Goal: Task Accomplishment & Management: Manage account settings

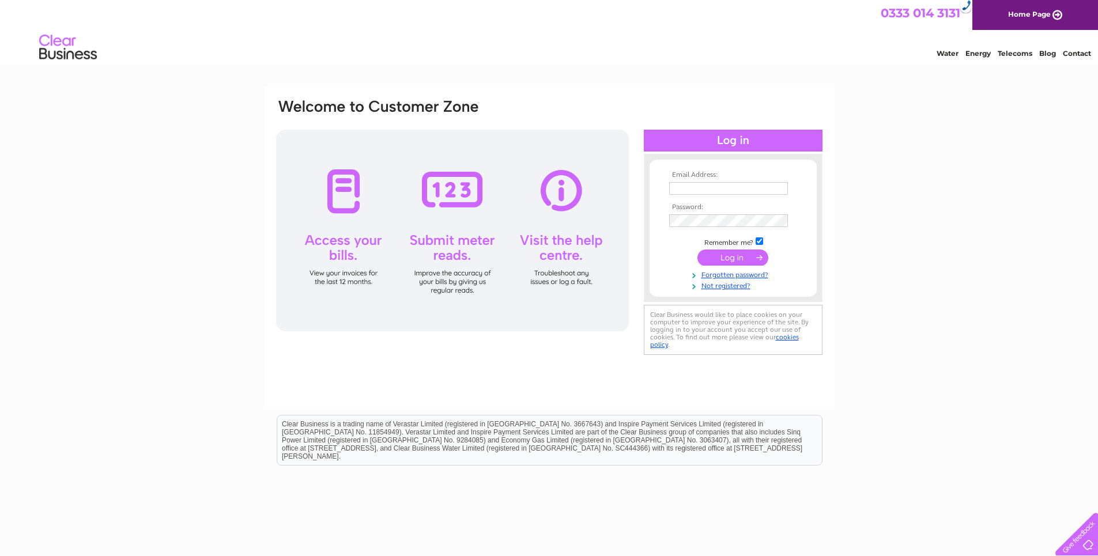
type input "kathleen@atbaccountancy.co.uk"
click at [729, 258] on input "submit" at bounding box center [732, 258] width 71 height 16
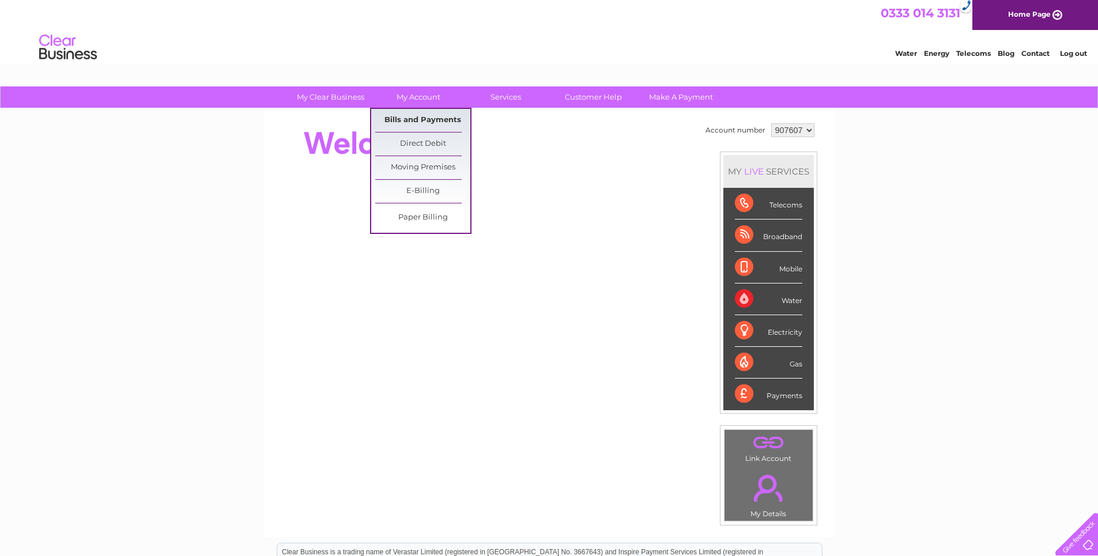
click at [419, 121] on link "Bills and Payments" at bounding box center [422, 120] width 95 height 23
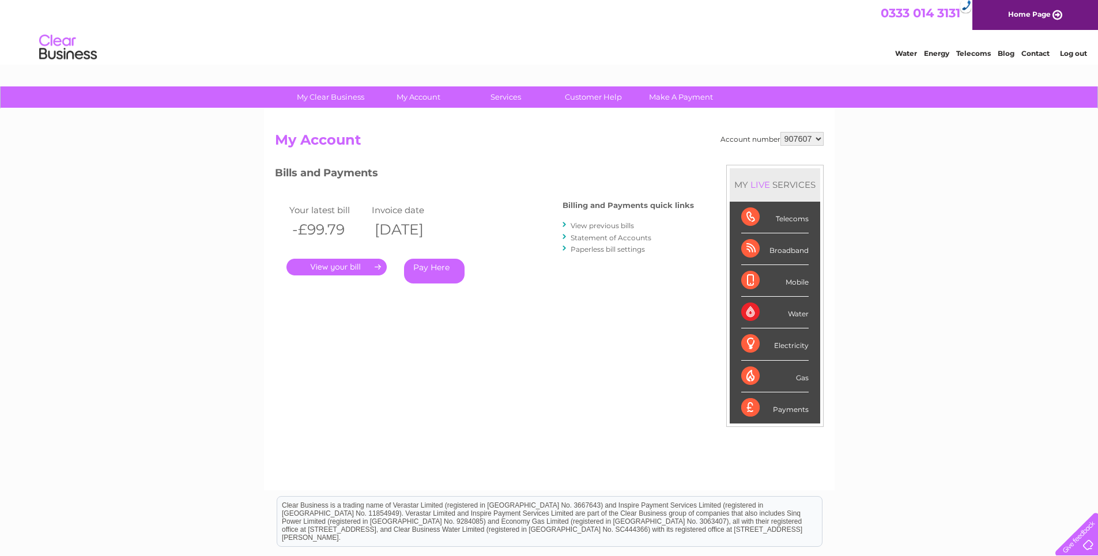
click at [819, 139] on select "907607 938901" at bounding box center [801, 139] width 43 height 14
select select "938901"
click at [780, 132] on select "907607 938901" at bounding box center [801, 139] width 43 height 14
click at [334, 273] on link "." at bounding box center [336, 267] width 100 height 17
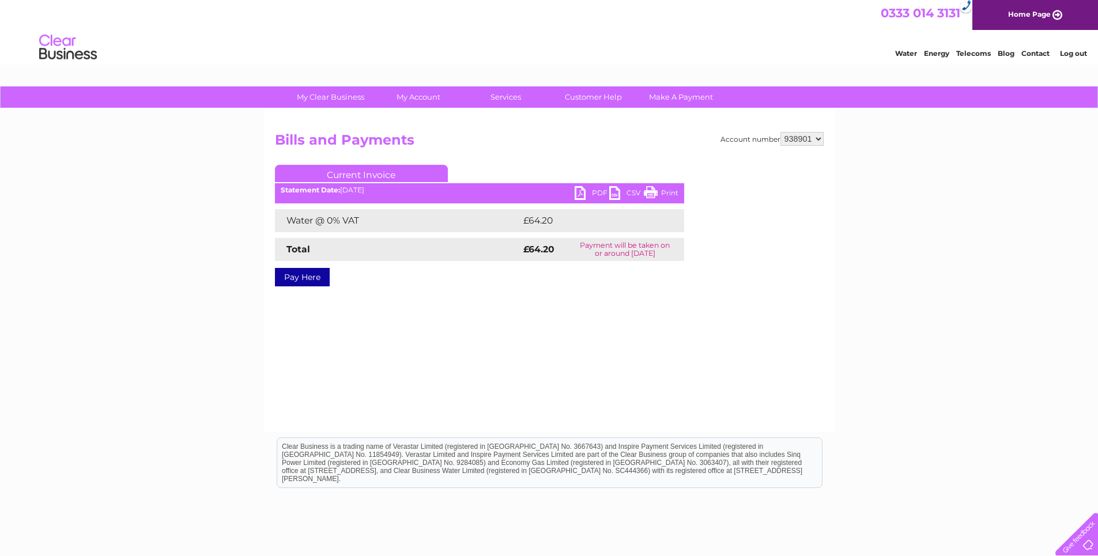
click at [581, 193] on link "PDF" at bounding box center [592, 194] width 35 height 17
click at [1070, 52] on link "Log out" at bounding box center [1073, 53] width 27 height 9
